Goal: Information Seeking & Learning: Find contact information

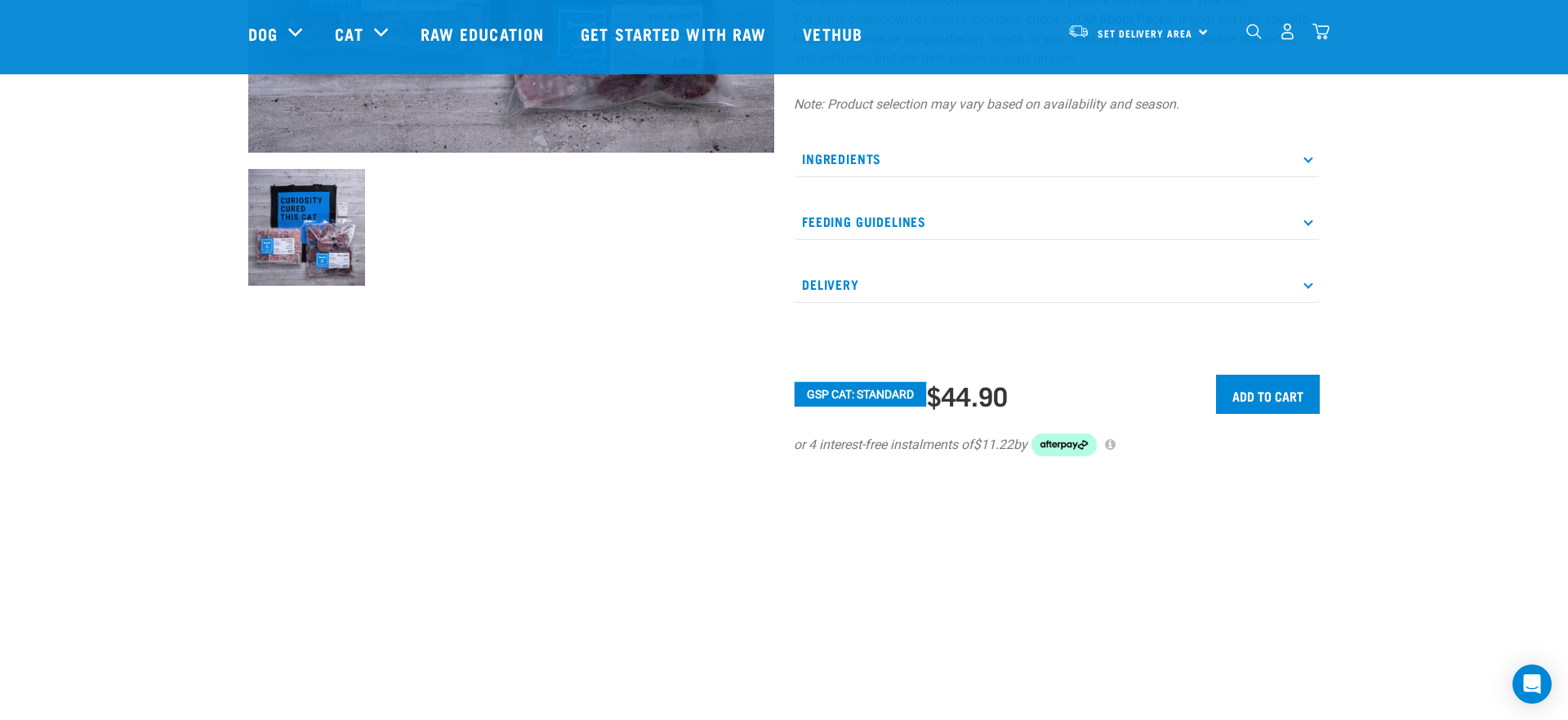
scroll to position [493, 0]
click at [848, 176] on p "Ingredients" at bounding box center [1057, 158] width 526 height 36
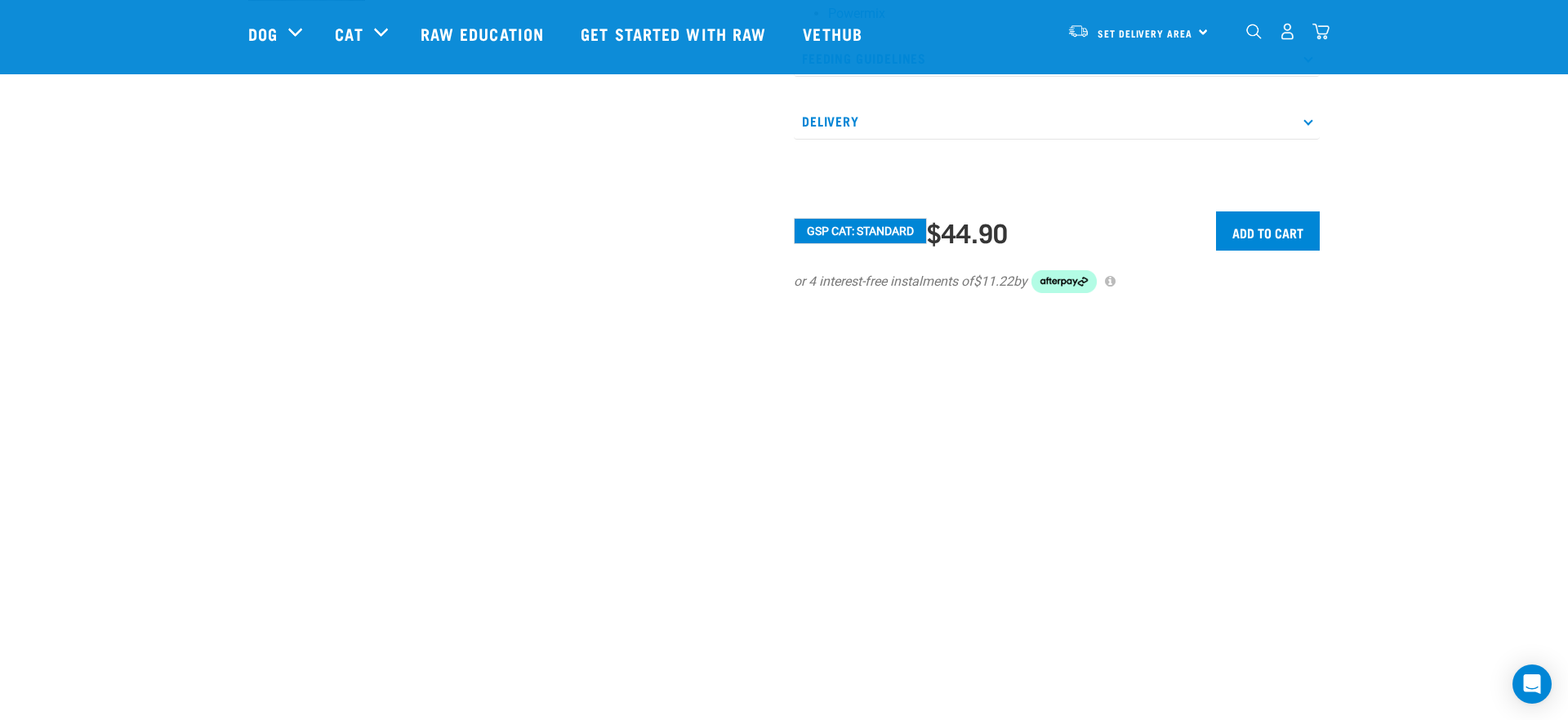
scroll to position [794, 0]
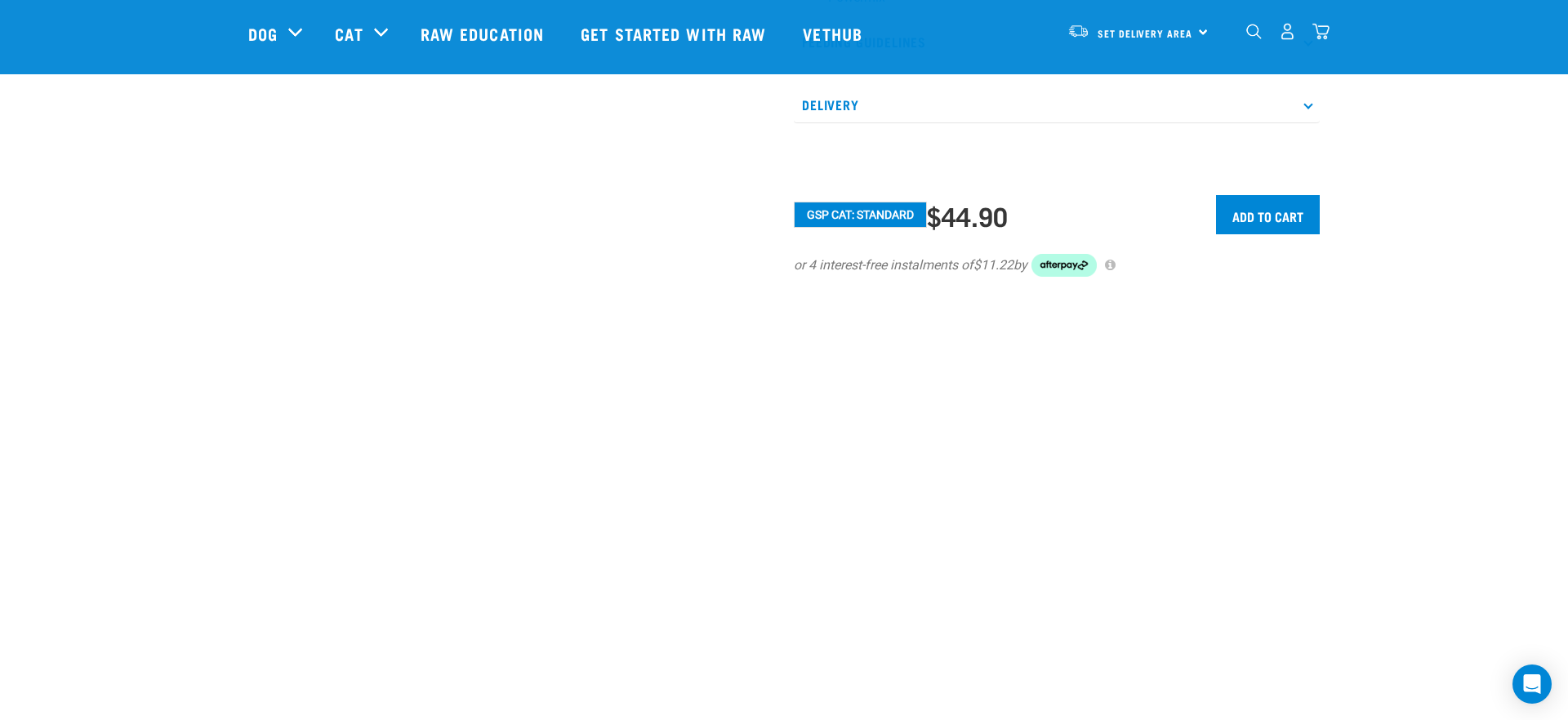
click at [828, 123] on p "Delivery" at bounding box center [1057, 105] width 526 height 36
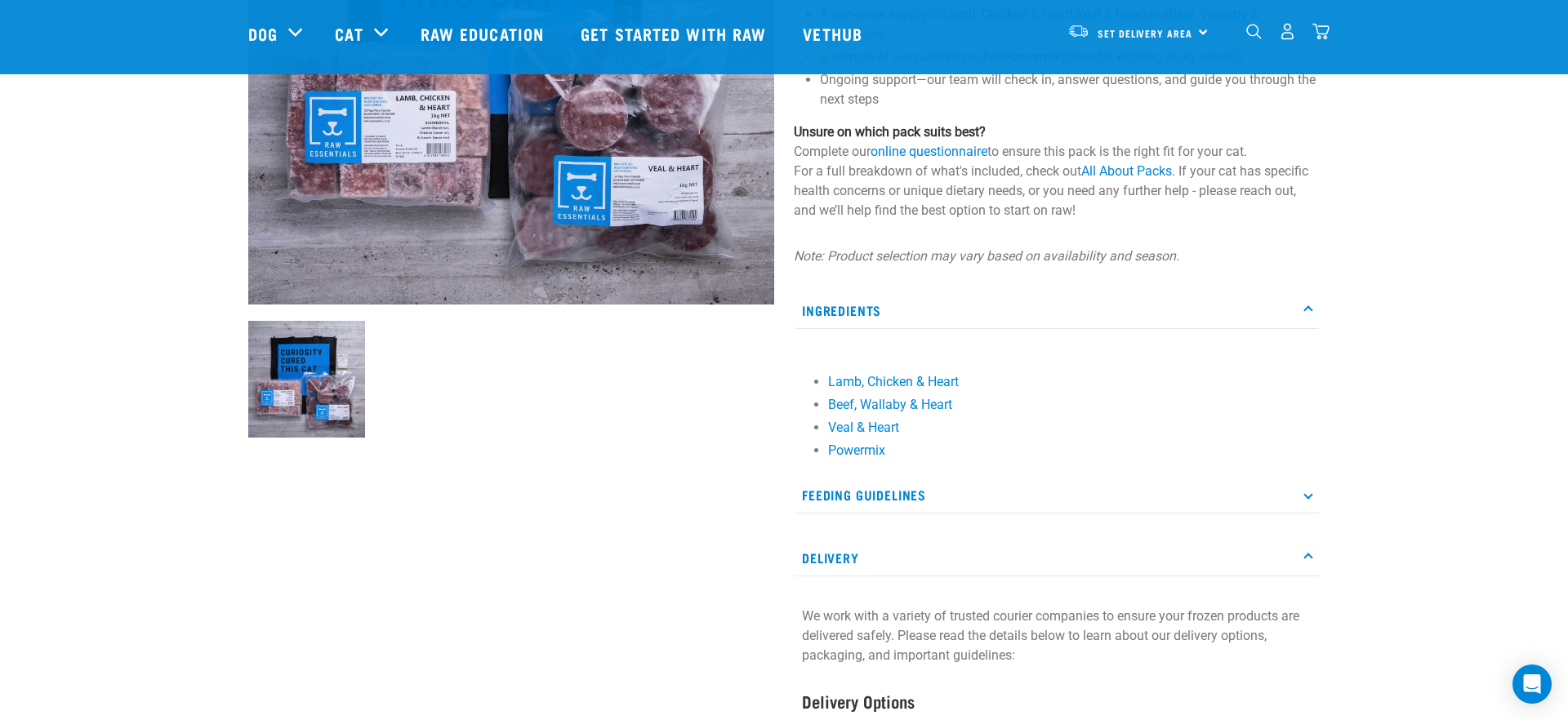
scroll to position [0, 0]
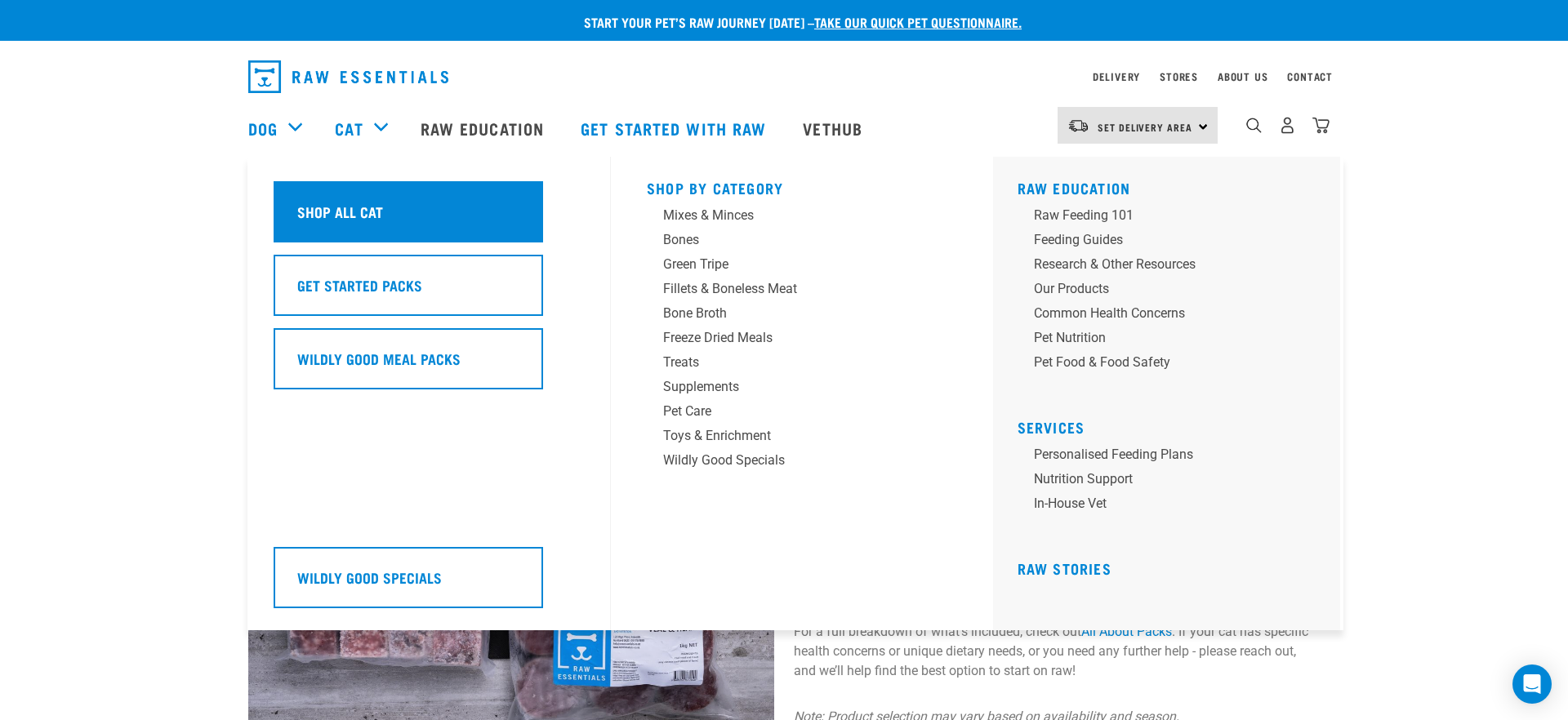
click at [344, 207] on h5 "Shop All Cat" at bounding box center [341, 211] width 86 height 21
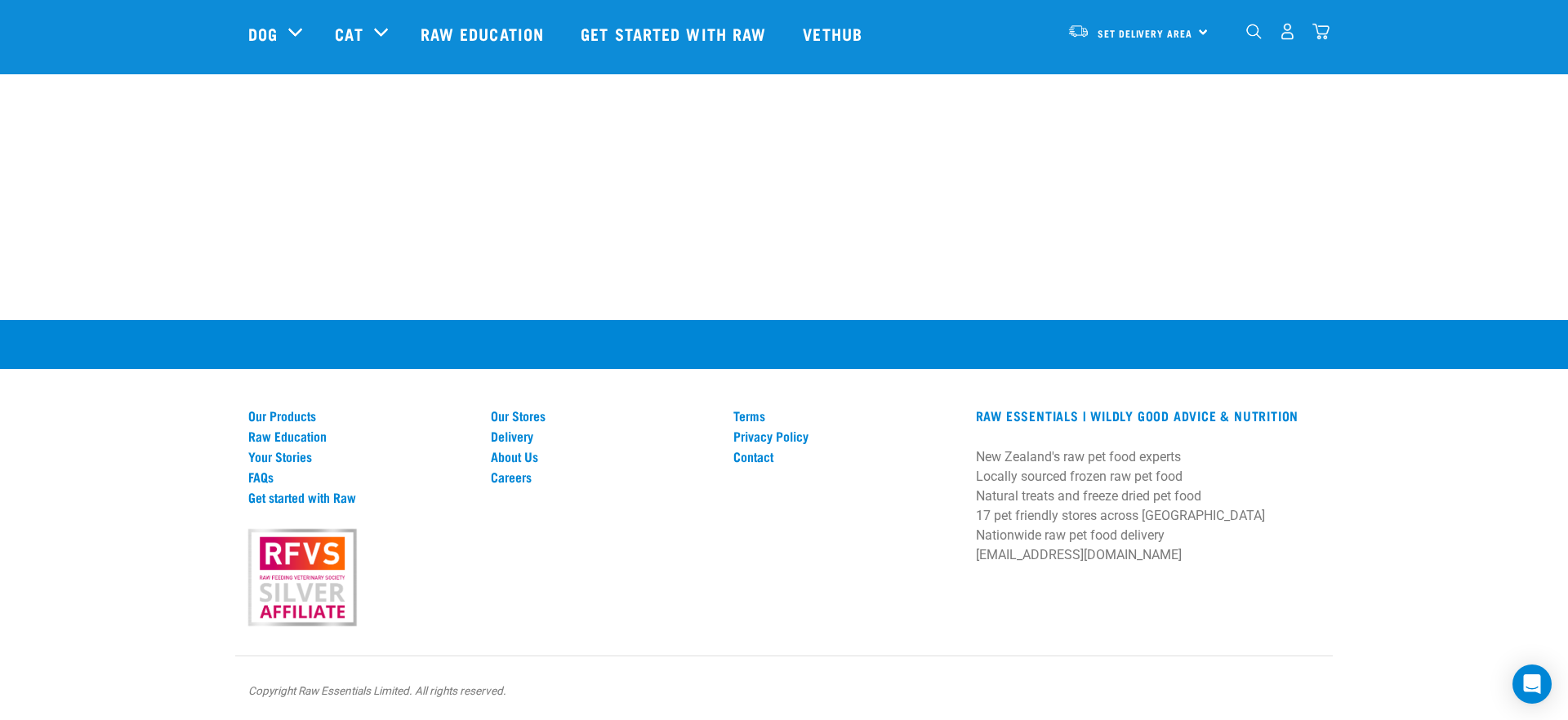
scroll to position [3828, 0]
click at [261, 469] on link "FAQs" at bounding box center [360, 476] width 223 height 14
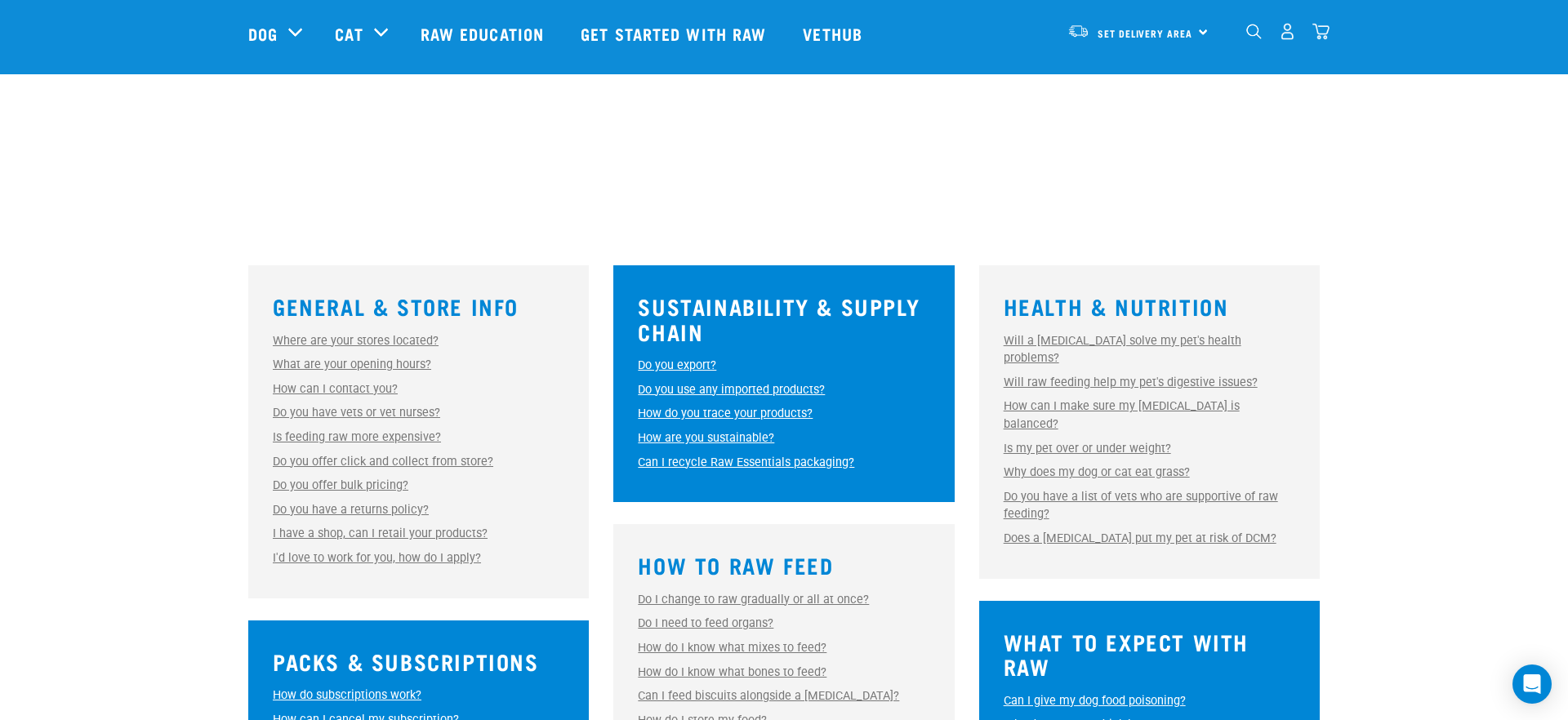
scroll to position [287, 0]
click at [367, 347] on link "Where are your stores located?" at bounding box center [355, 339] width 166 height 14
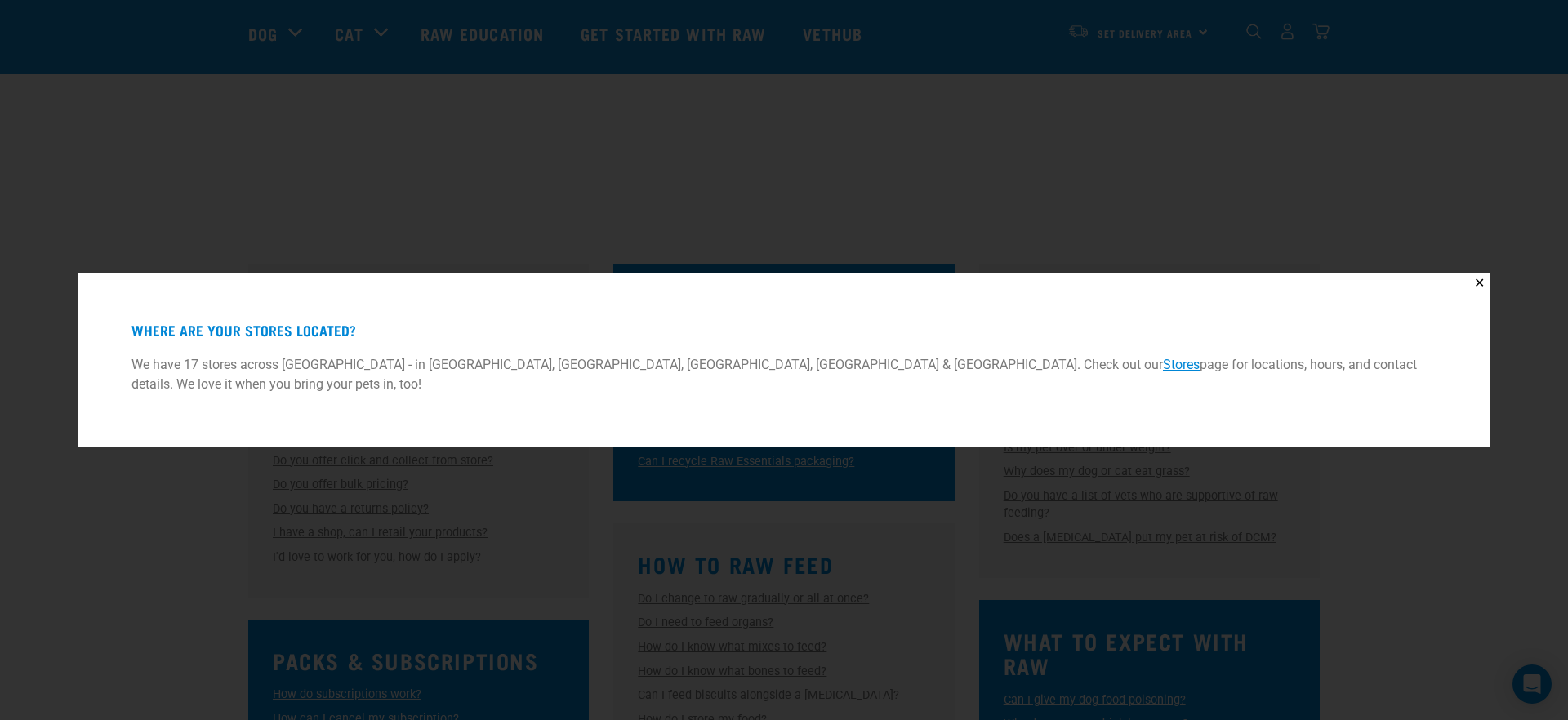
click at [1196, 360] on link "Stores" at bounding box center [1182, 364] width 36 height 15
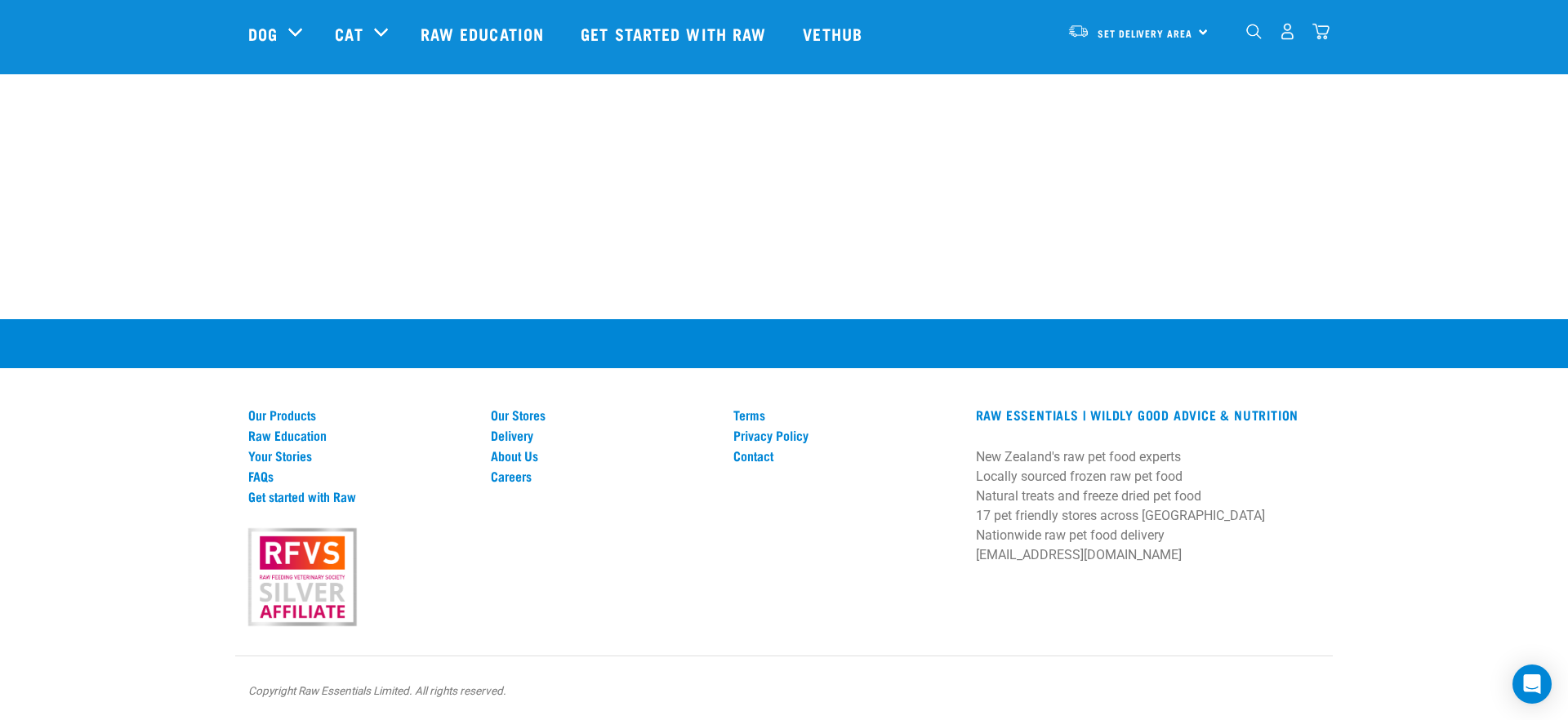
scroll to position [3761, 0]
